Goal: Task Accomplishment & Management: Use online tool/utility

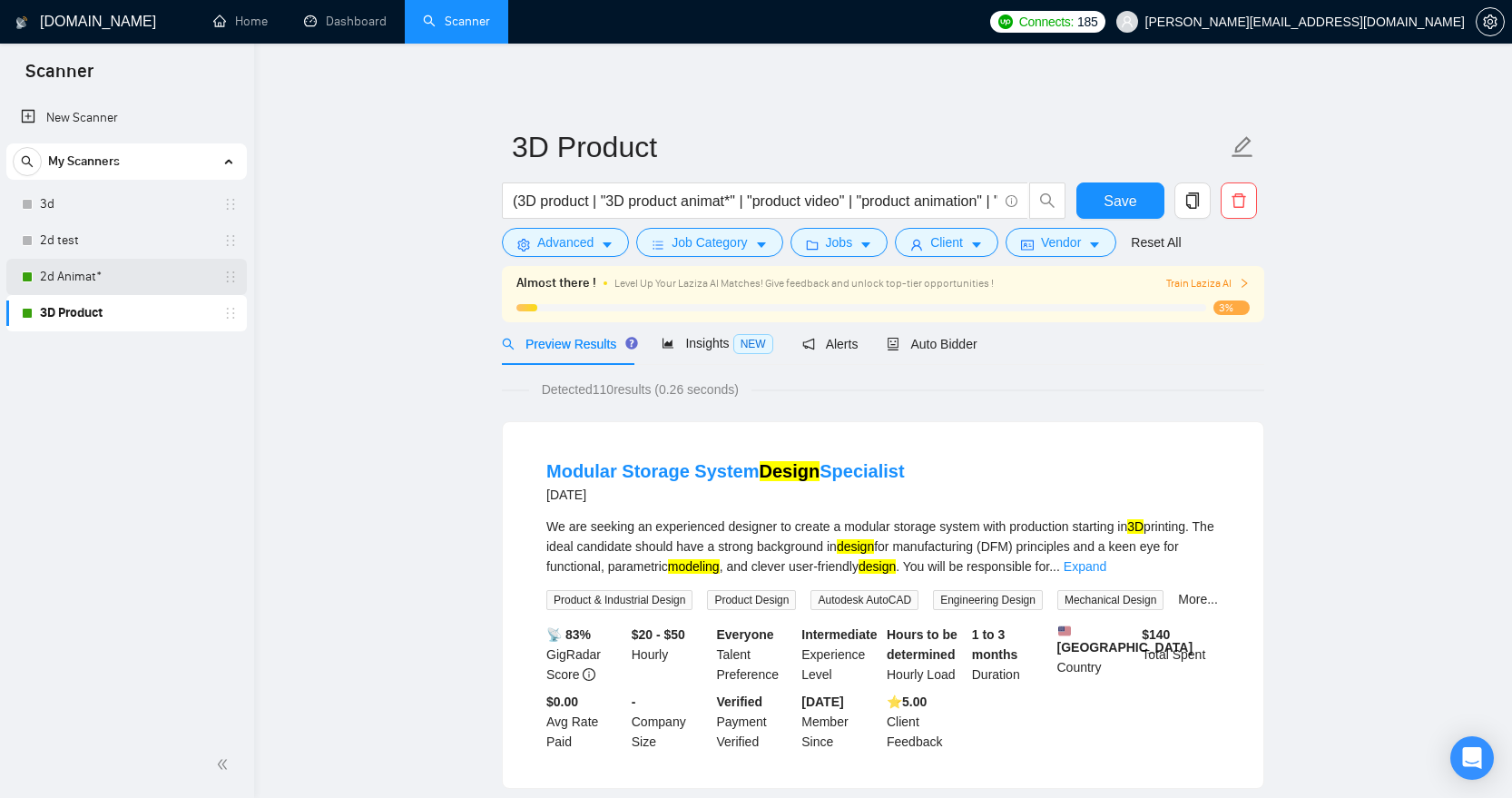
click at [121, 285] on link "2d Animat*" at bounding box center [126, 276] width 172 height 36
click at [1132, 203] on span "Save" at bounding box center [1119, 201] width 33 height 23
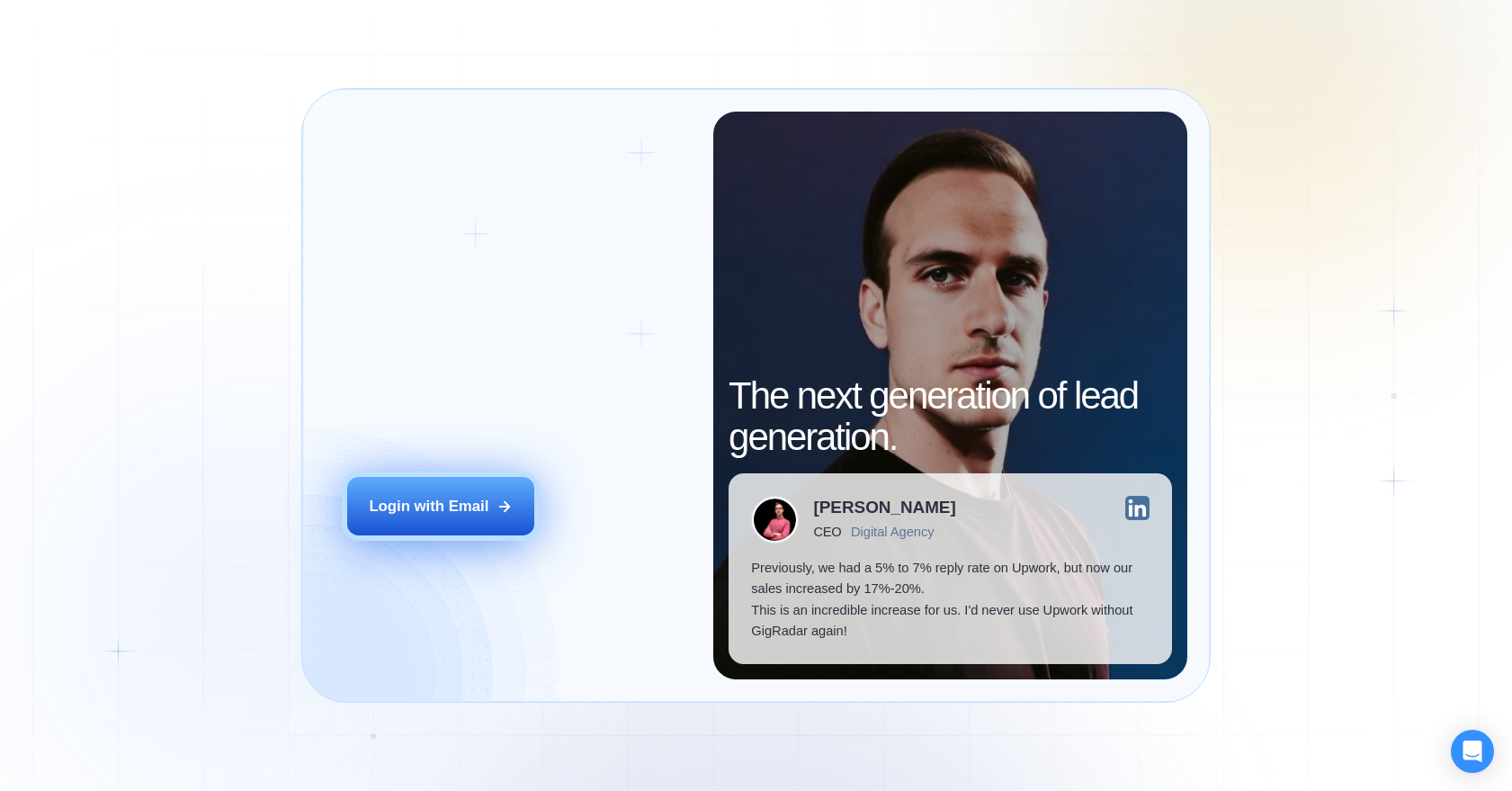
click at [458, 496] on div "Login with Email" at bounding box center [429, 506] width 120 height 21
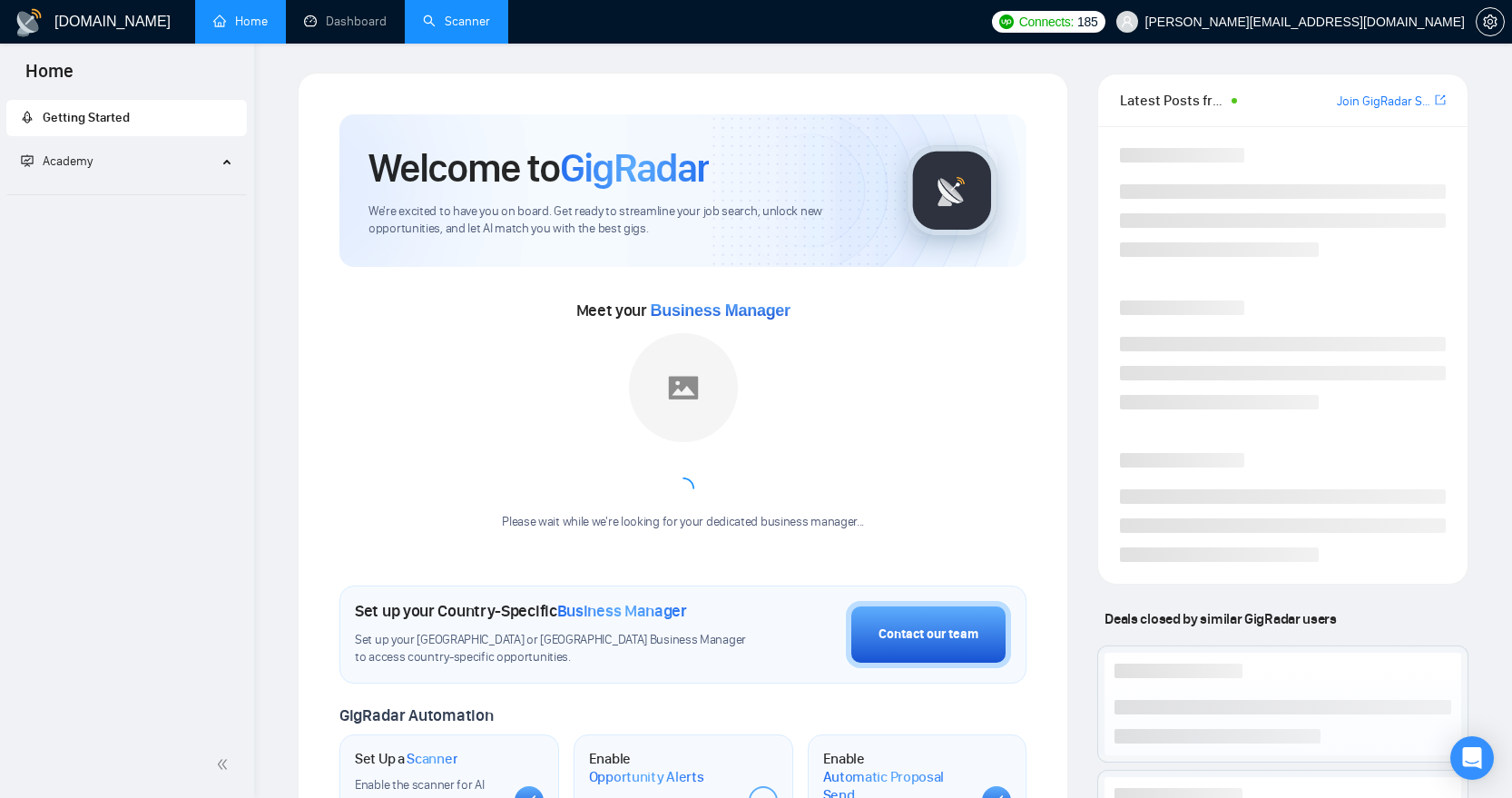
click at [481, 24] on link "Scanner" at bounding box center [456, 21] width 67 height 15
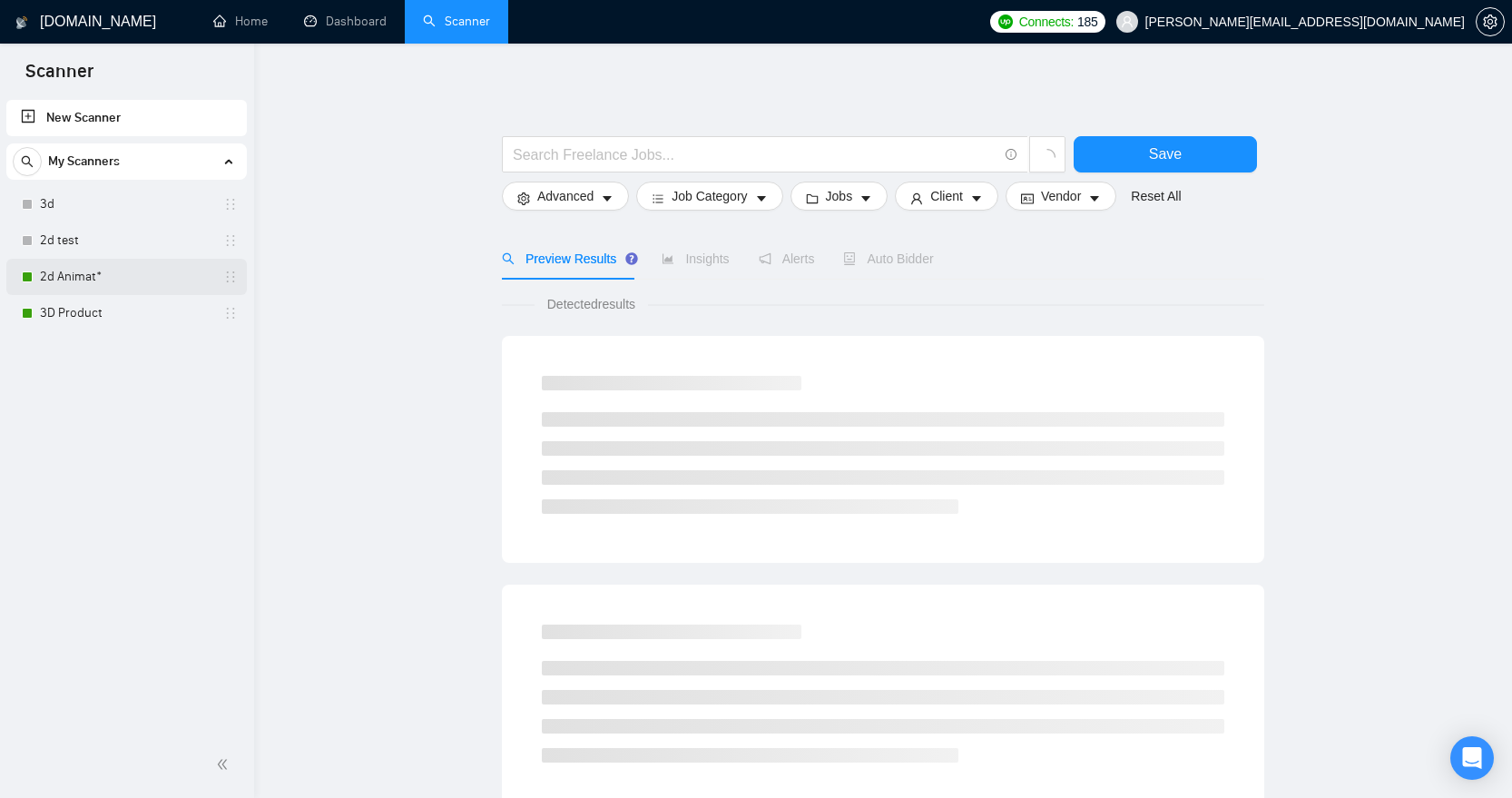
click at [124, 272] on link "2d Animat*" at bounding box center [126, 276] width 172 height 36
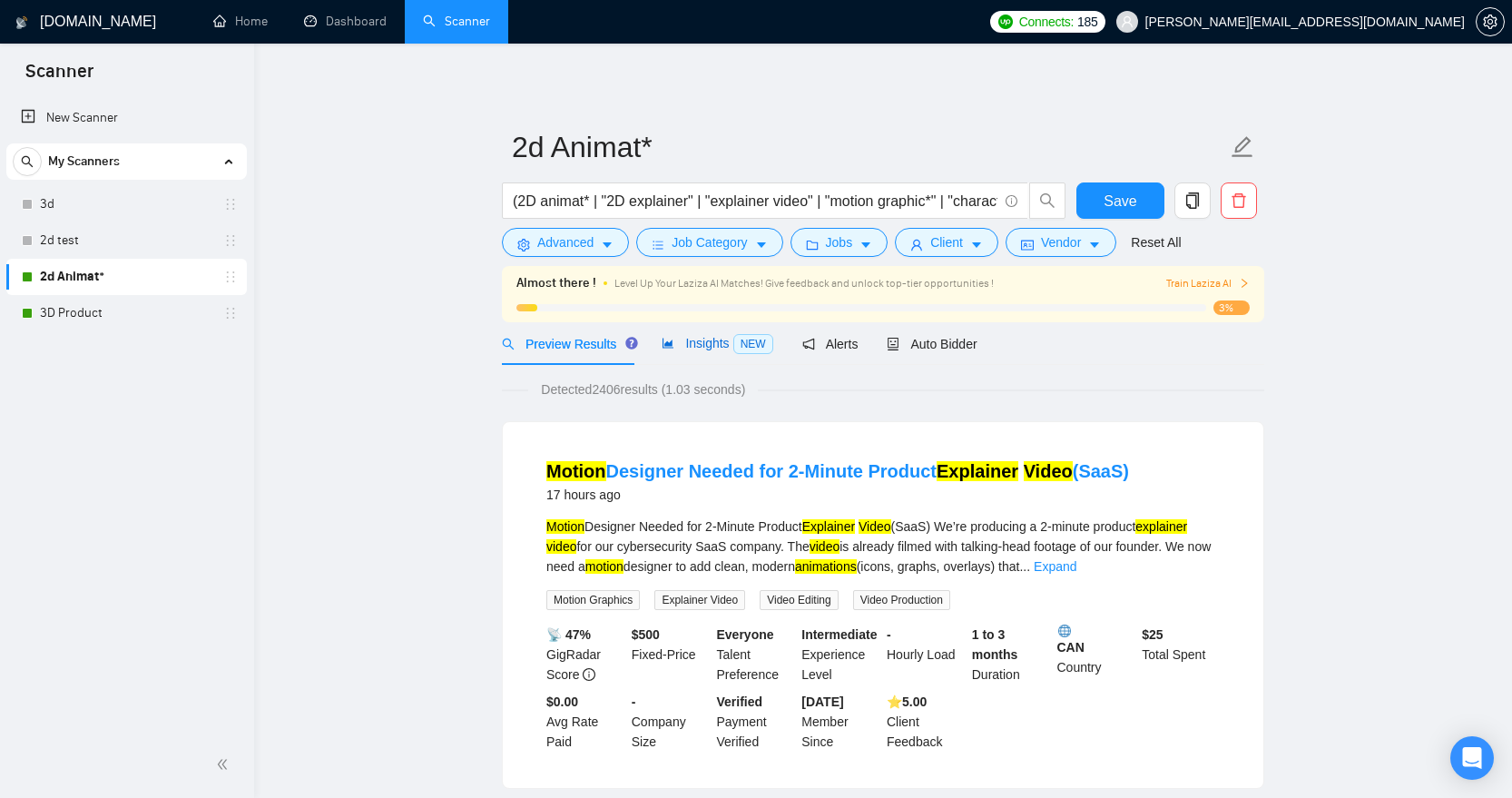
click at [710, 344] on span "Insights NEW" at bounding box center [716, 343] width 111 height 14
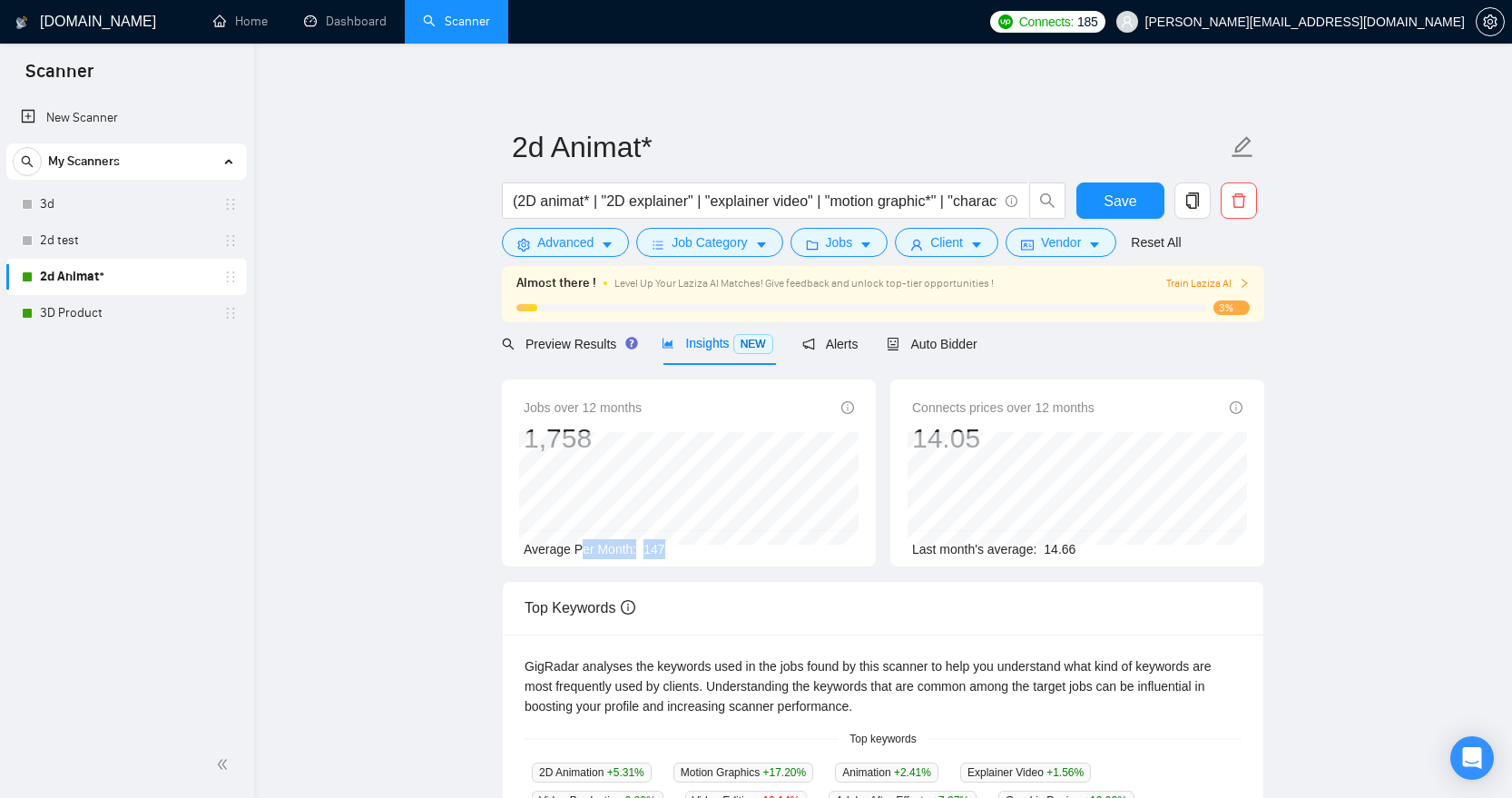
drag, startPoint x: 668, startPoint y: 556, endPoint x: 718, endPoint y: 559, distance: 50.1
click at [718, 559] on div "Average Per Month: 147" at bounding box center [688, 549] width 330 height 20
click at [777, 544] on div "Average Per Month: 147" at bounding box center [688, 549] width 330 height 20
click at [942, 344] on span "Auto Bidder" at bounding box center [931, 344] width 90 height 14
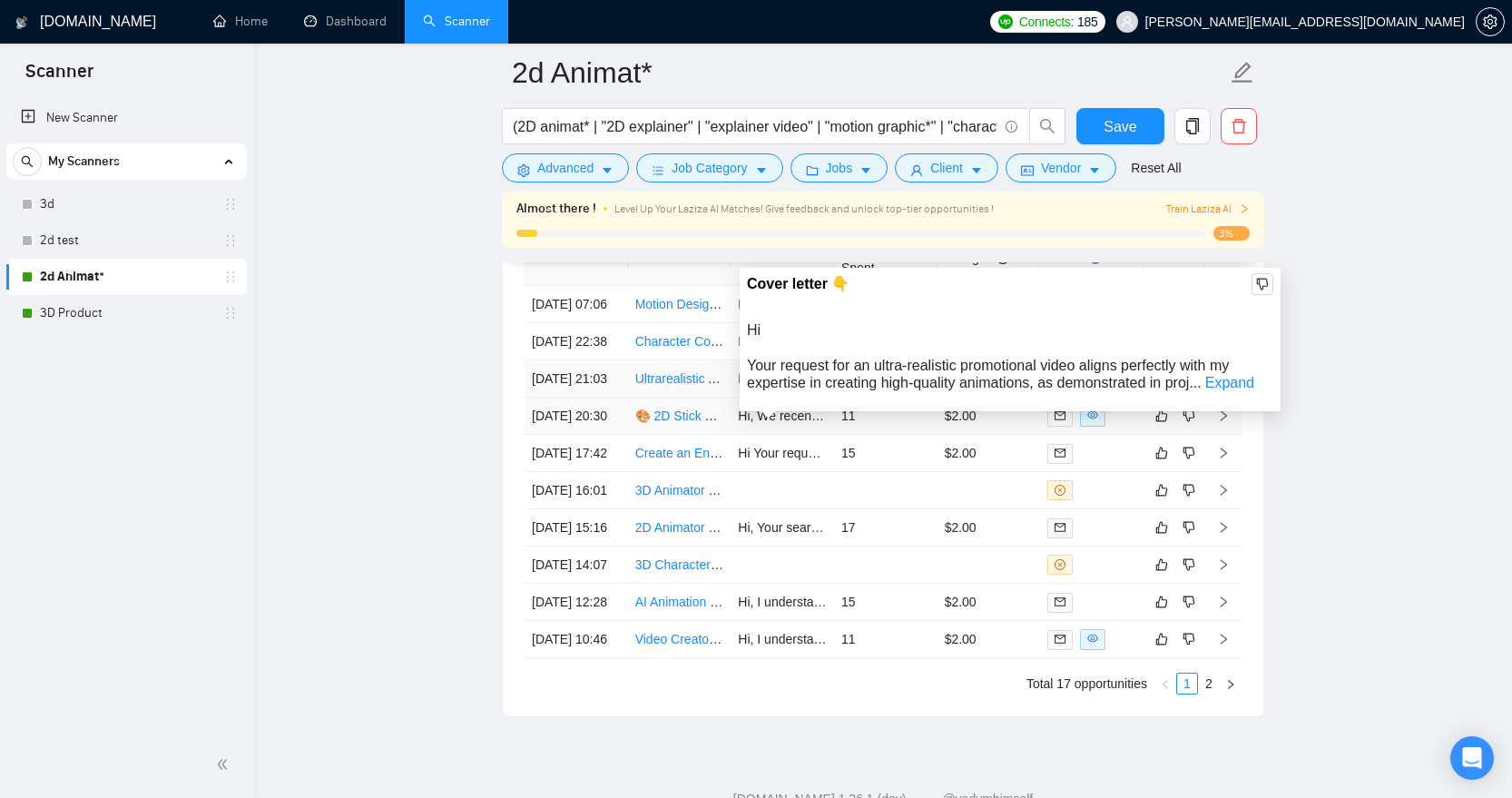
scroll to position [4778, 0]
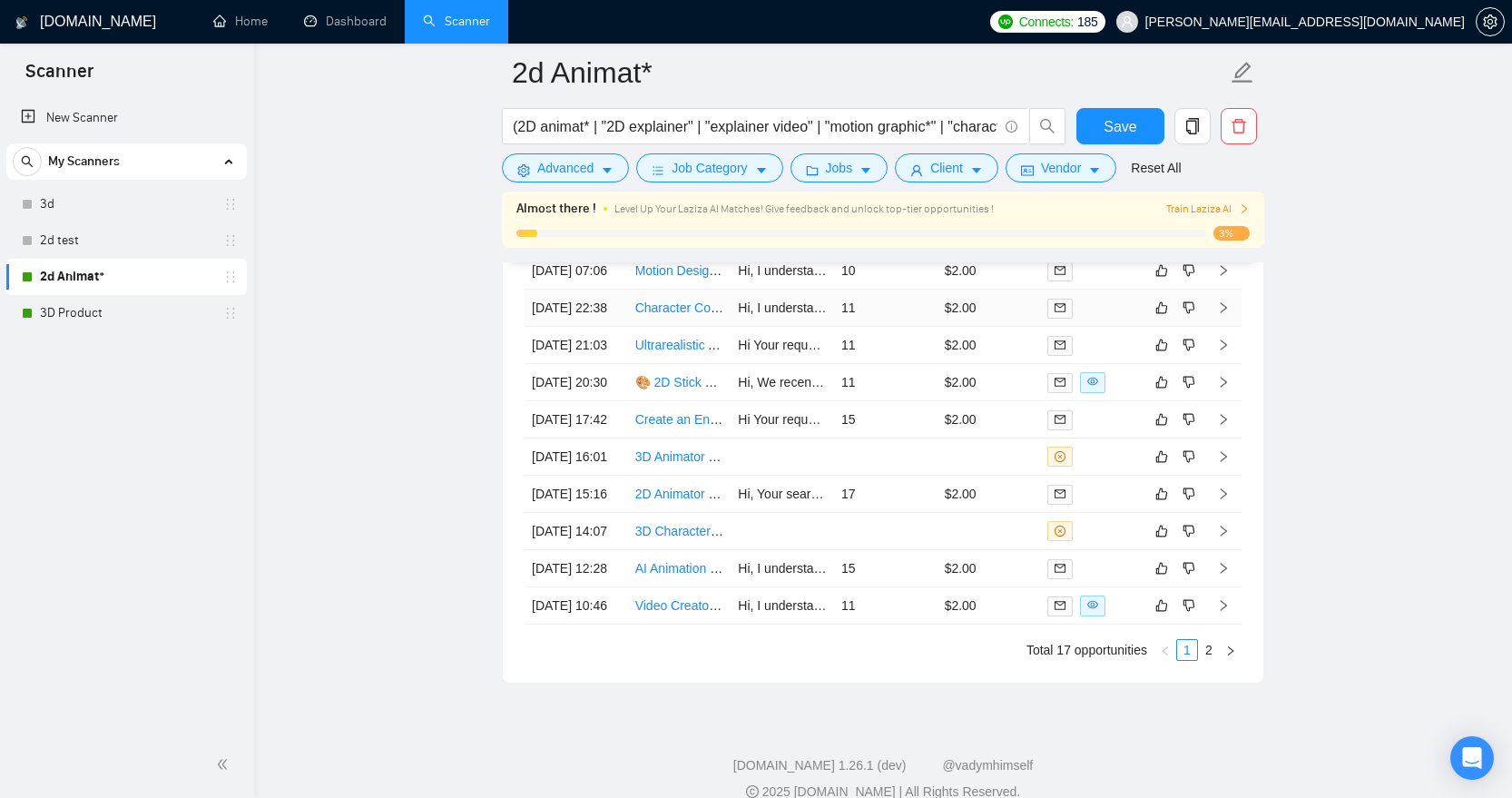
drag, startPoint x: 632, startPoint y: 307, endPoint x: 628, endPoint y: 361, distance: 54.1
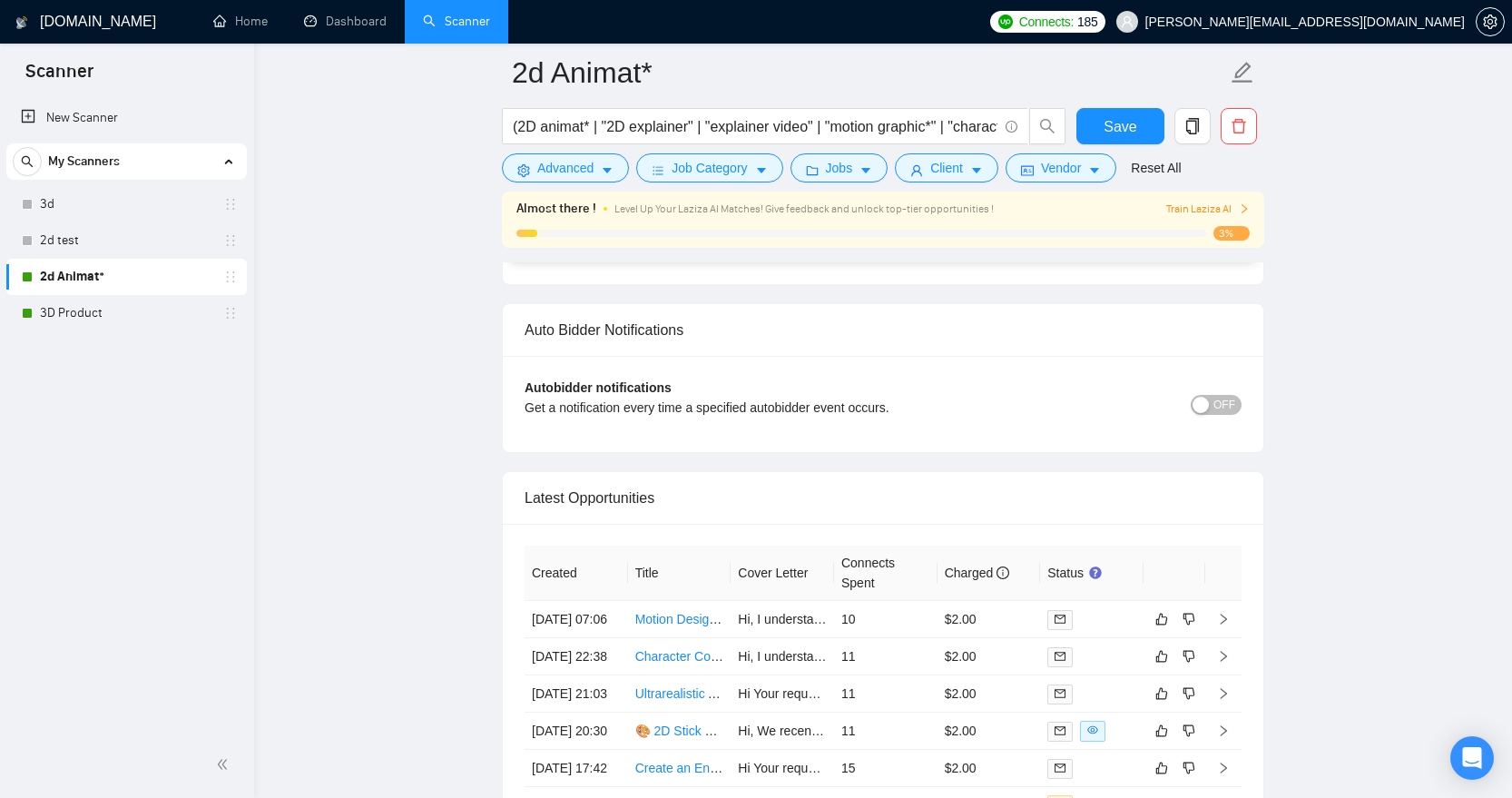
scroll to position [4815, 0]
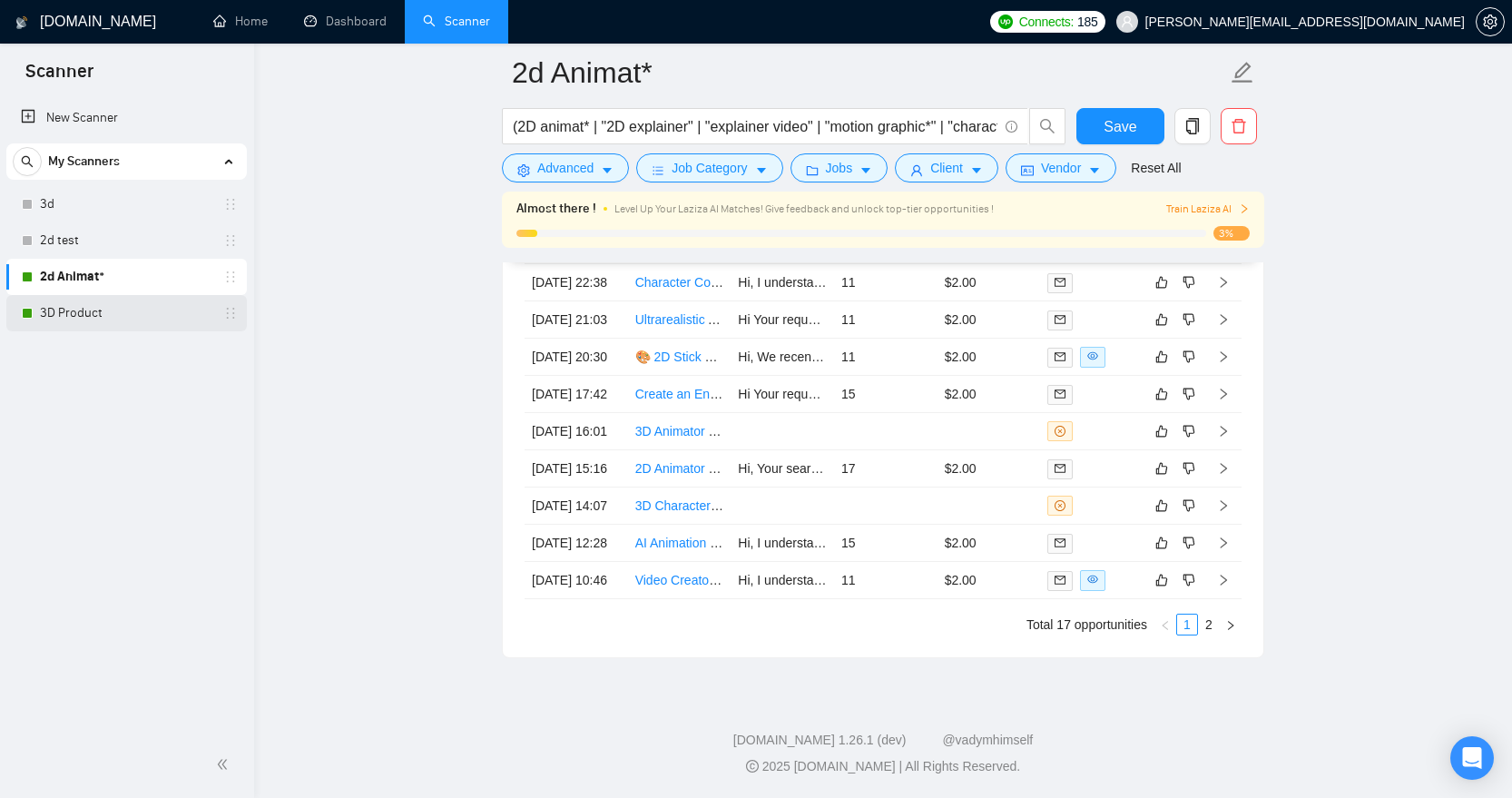
click at [96, 307] on link "3D Product" at bounding box center [126, 313] width 172 height 36
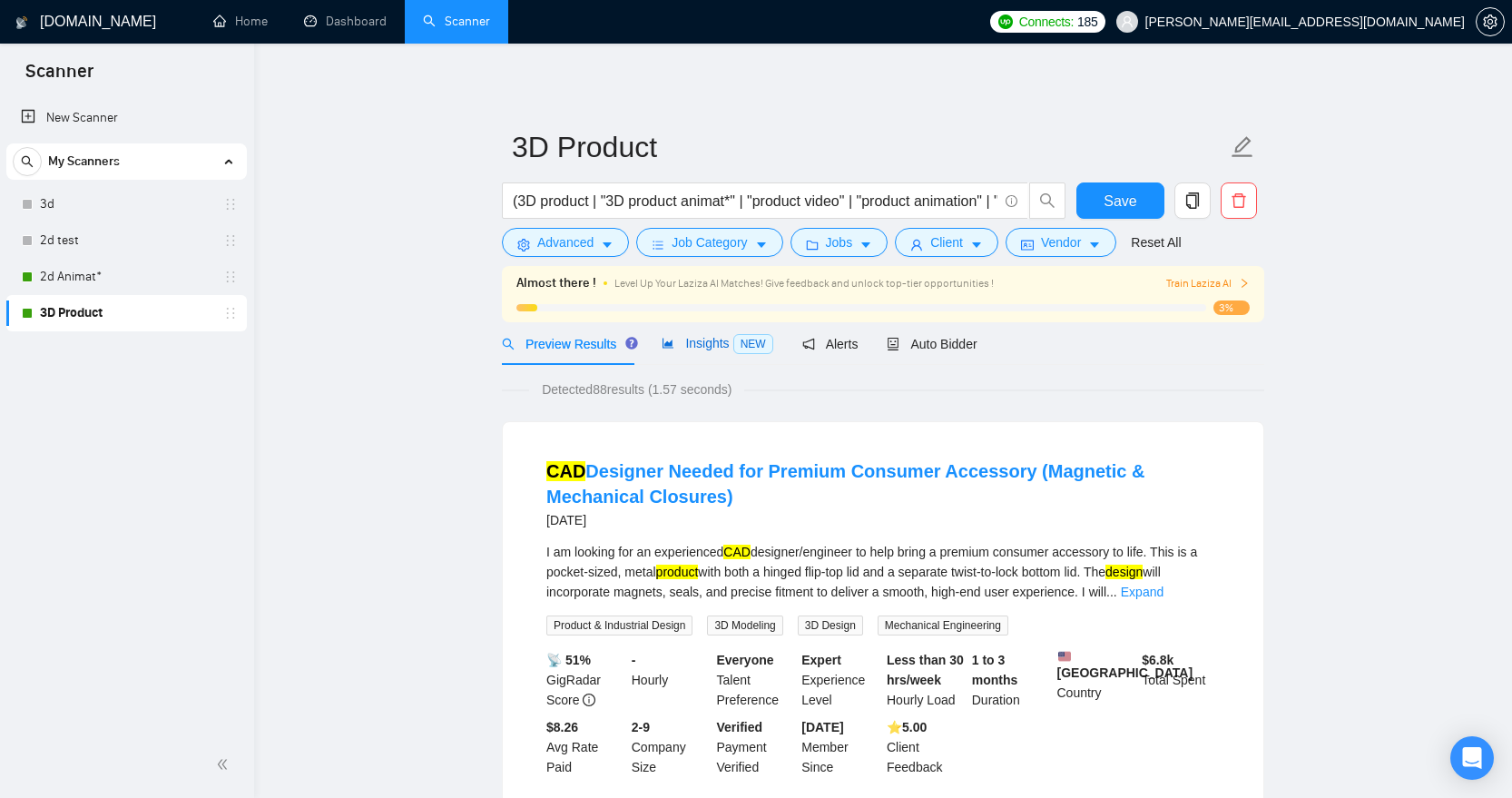
click at [686, 346] on span "Insights NEW" at bounding box center [716, 343] width 111 height 14
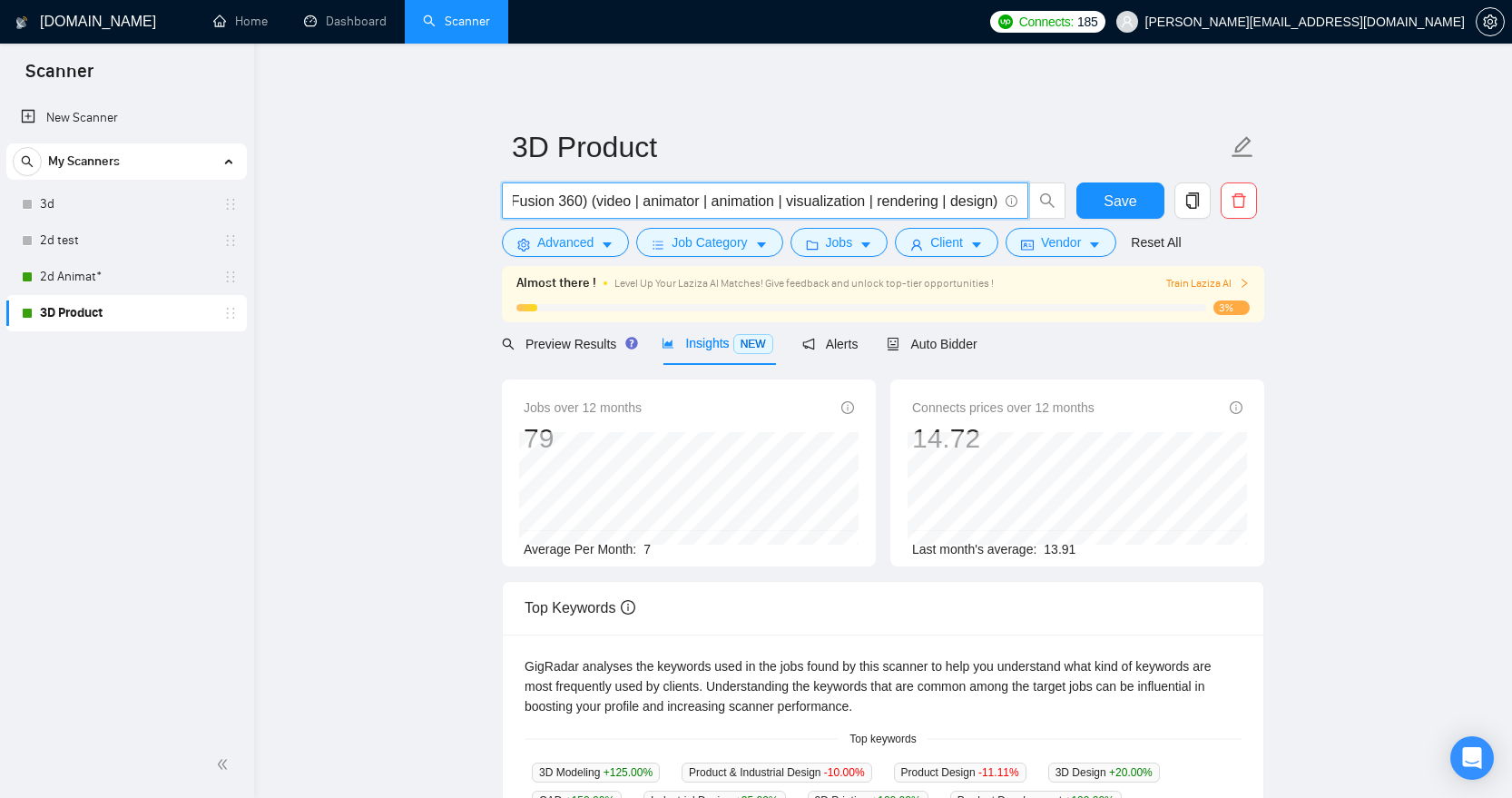
scroll to position [0, 4031]
drag, startPoint x: 859, startPoint y: 193, endPoint x: 1001, endPoint y: 194, distance: 142.0
click at [1001, 194] on span "(3D product | "3D product animat*" | "product video" | "product animation" | "p…" at bounding box center [765, 201] width 526 height 36
click at [750, 189] on input "(3D product | "3D product animat*" | "product video" | "product animation" | "p…" at bounding box center [755, 201] width 484 height 23
